Goal: Find specific page/section: Find specific page/section

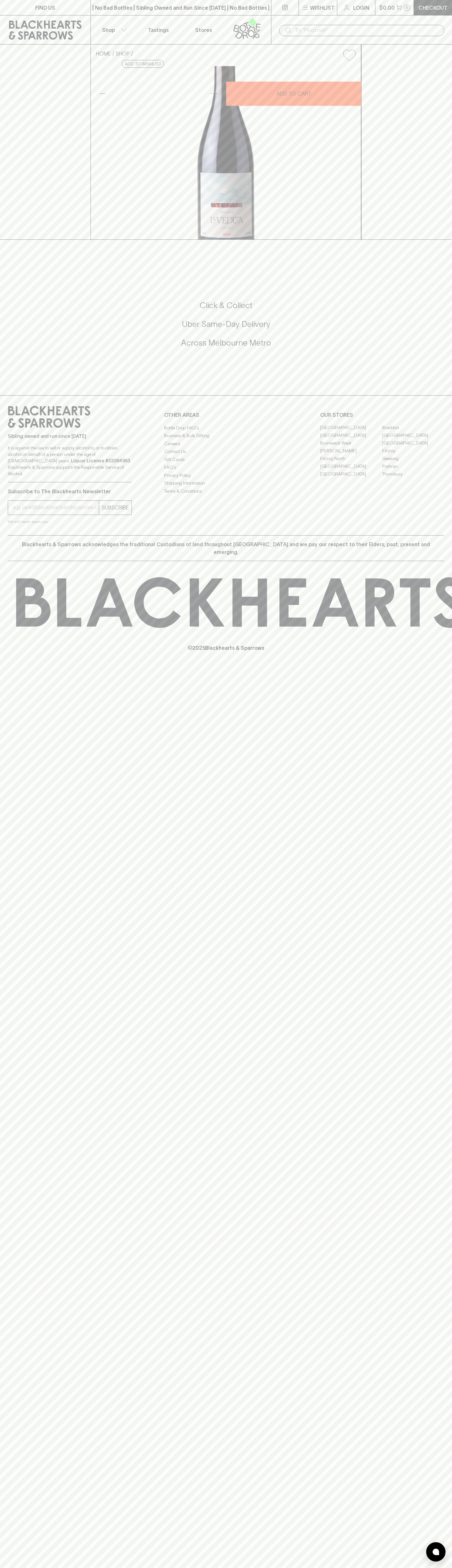
click at [12, 10] on link "FIND US" at bounding box center [45, 7] width 90 height 15
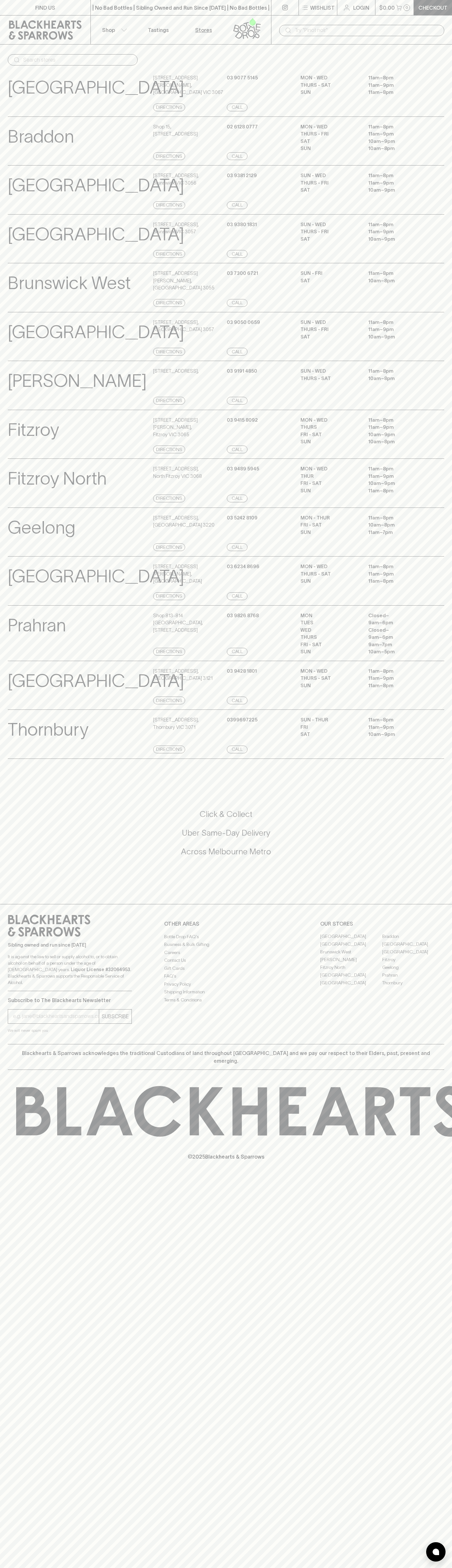
click at [209, 1567] on html "FIND US | No Bad Bottles | Sibling Owned and Run Since 2006 | No Bad Bottles | …" at bounding box center [226, 784] width 452 height 1568
click at [27, 1159] on p "© 2025 Blackhearts & Sparrows" at bounding box center [226, 1148] width 452 height 24
